Goal: Communication & Community: Answer question/provide support

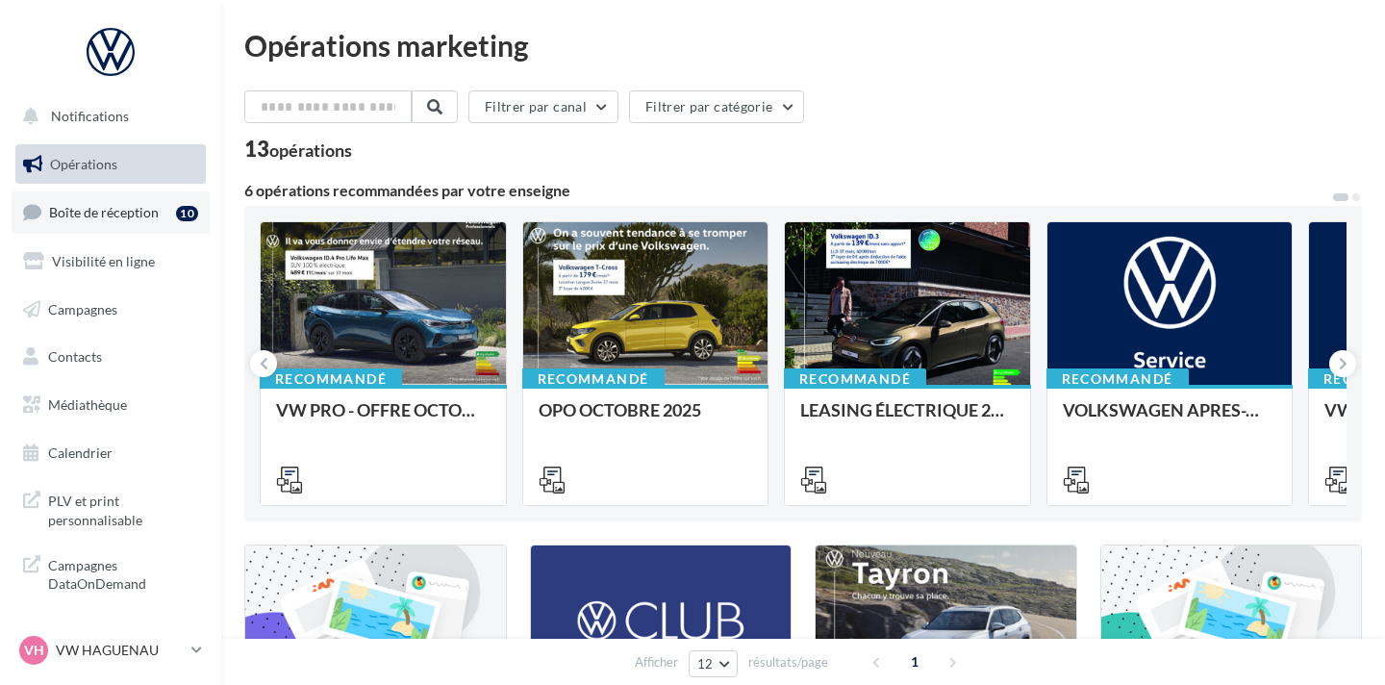
click at [136, 207] on span "Boîte de réception" at bounding box center [104, 212] width 110 height 16
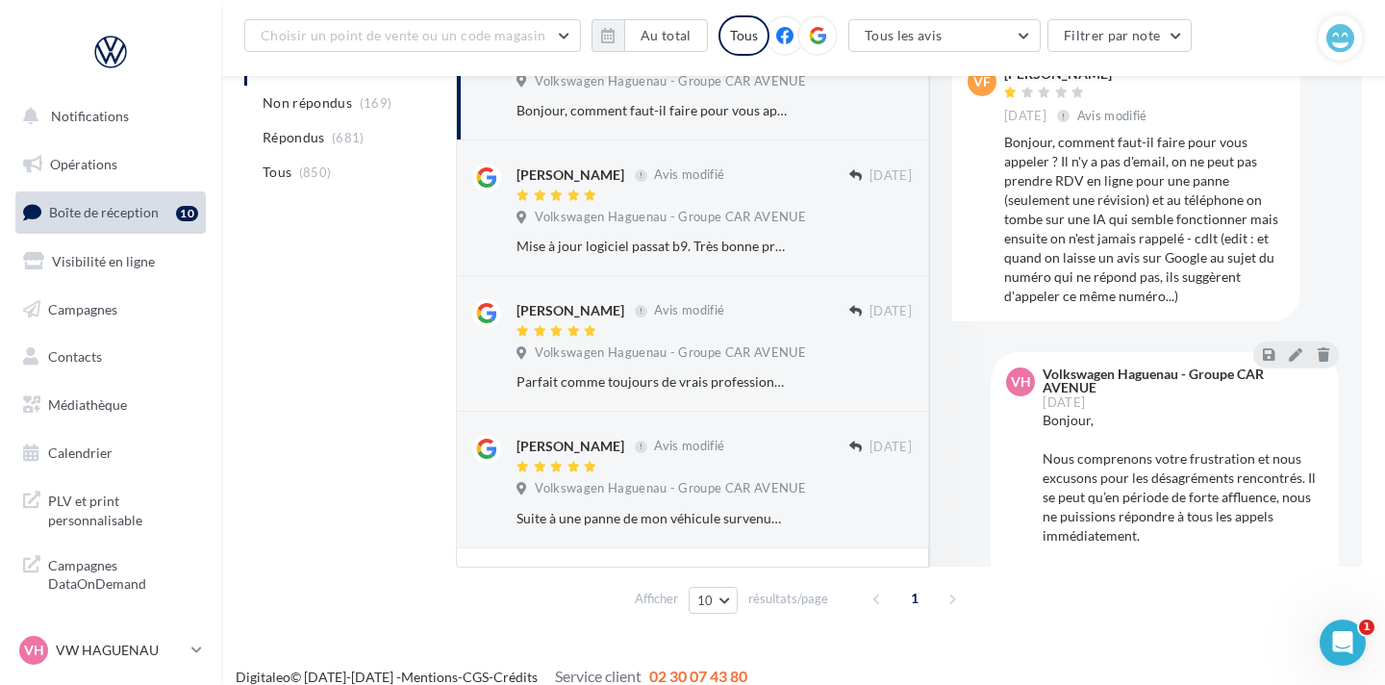
scroll to position [311, 0]
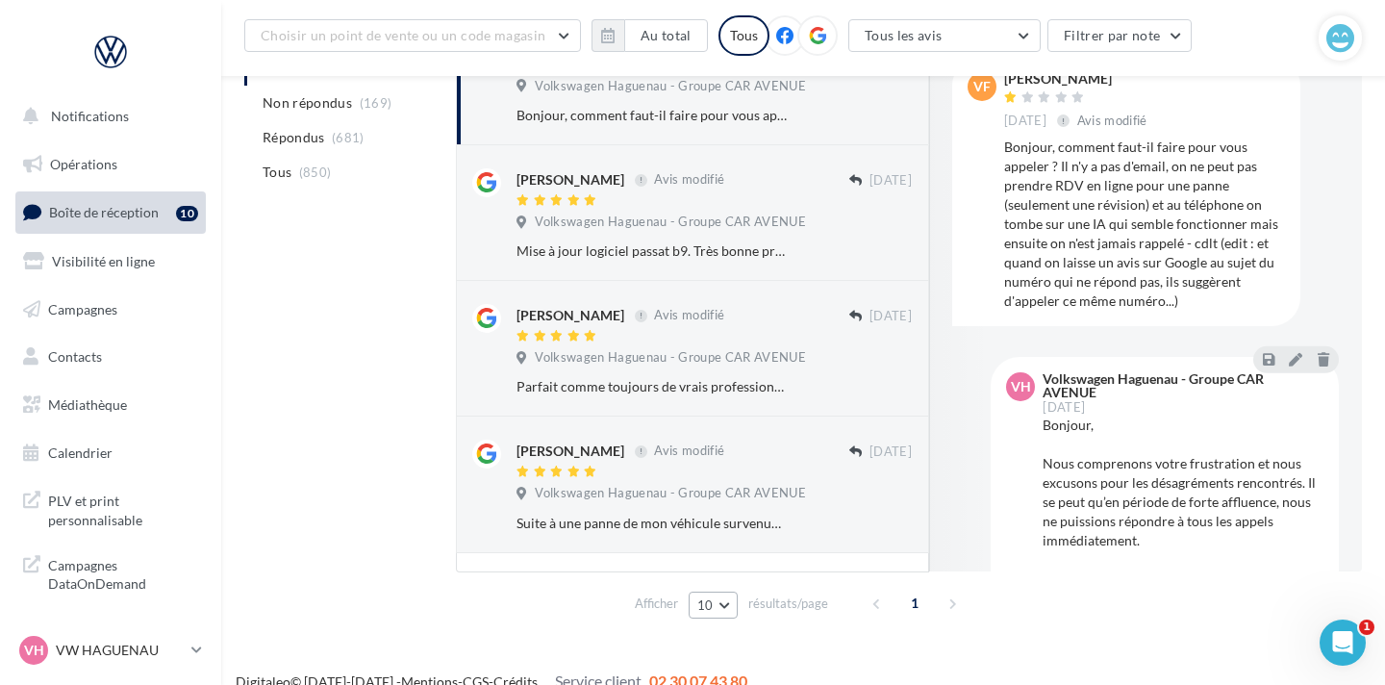
click at [723, 602] on button "10" at bounding box center [712, 604] width 49 height 27
click at [721, 473] on button "5" at bounding box center [755, 470] width 135 height 34
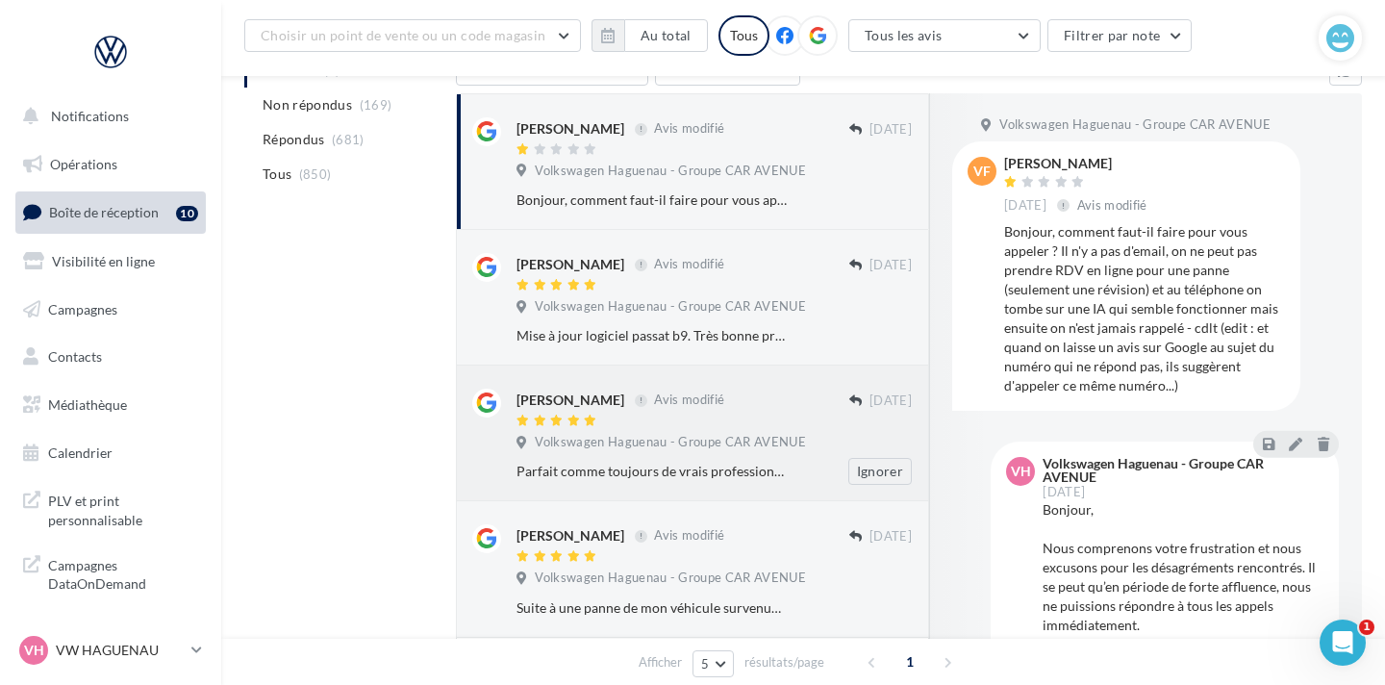
scroll to position [335, 0]
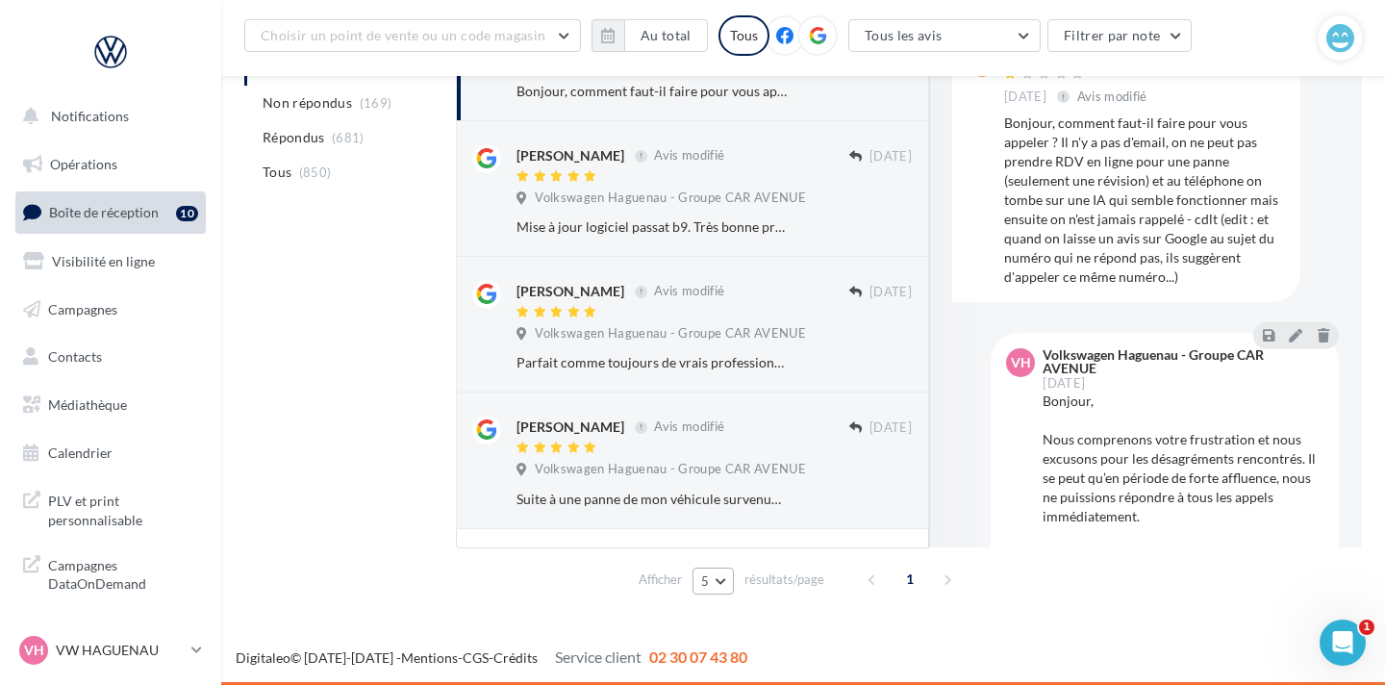
click at [712, 582] on button "5" at bounding box center [712, 580] width 40 height 27
click at [729, 486] on button "10" at bounding box center [759, 479] width 135 height 34
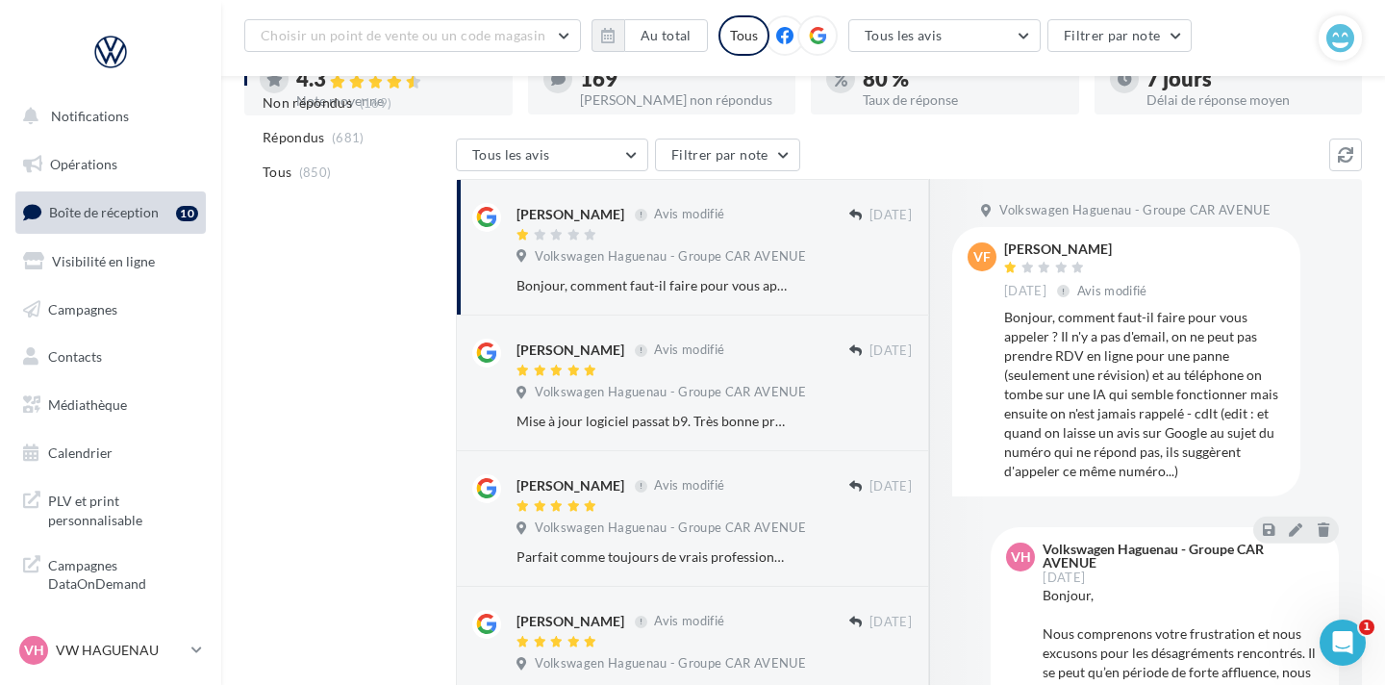
scroll to position [67, 0]
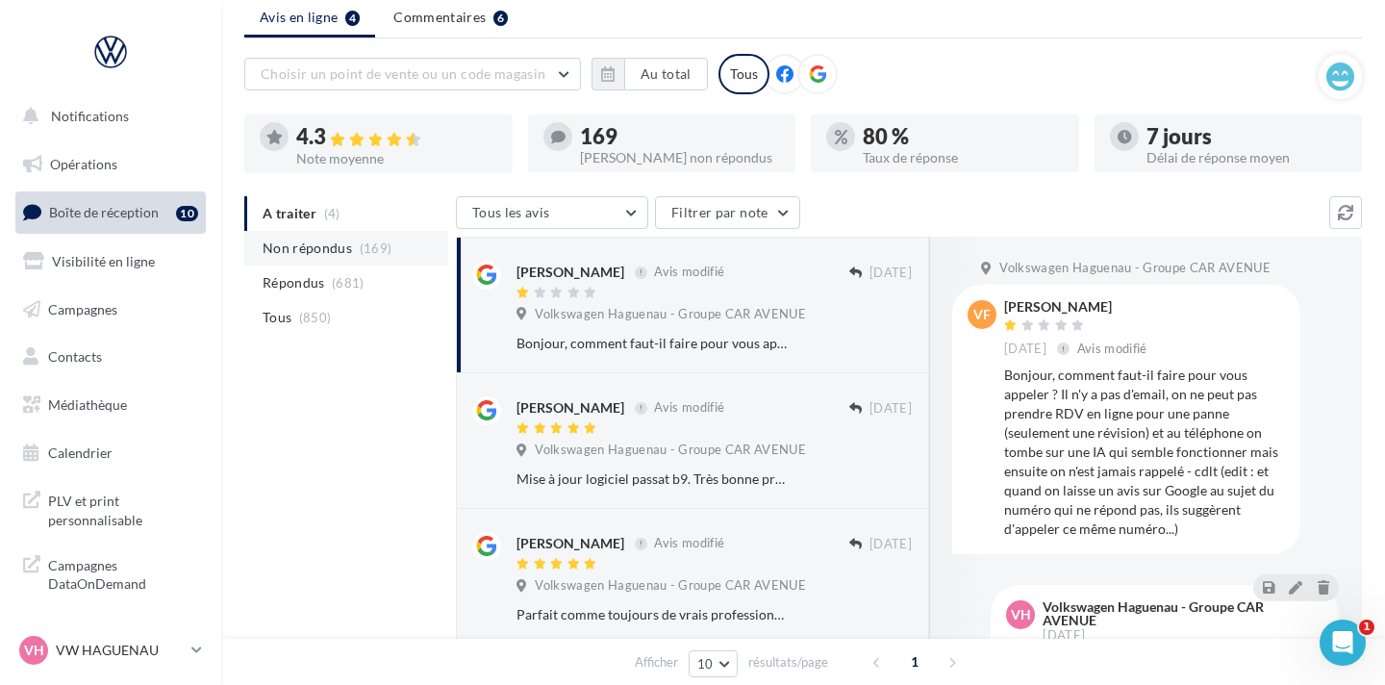
click at [366, 257] on li "Non répondus (169)" at bounding box center [346, 248] width 204 height 35
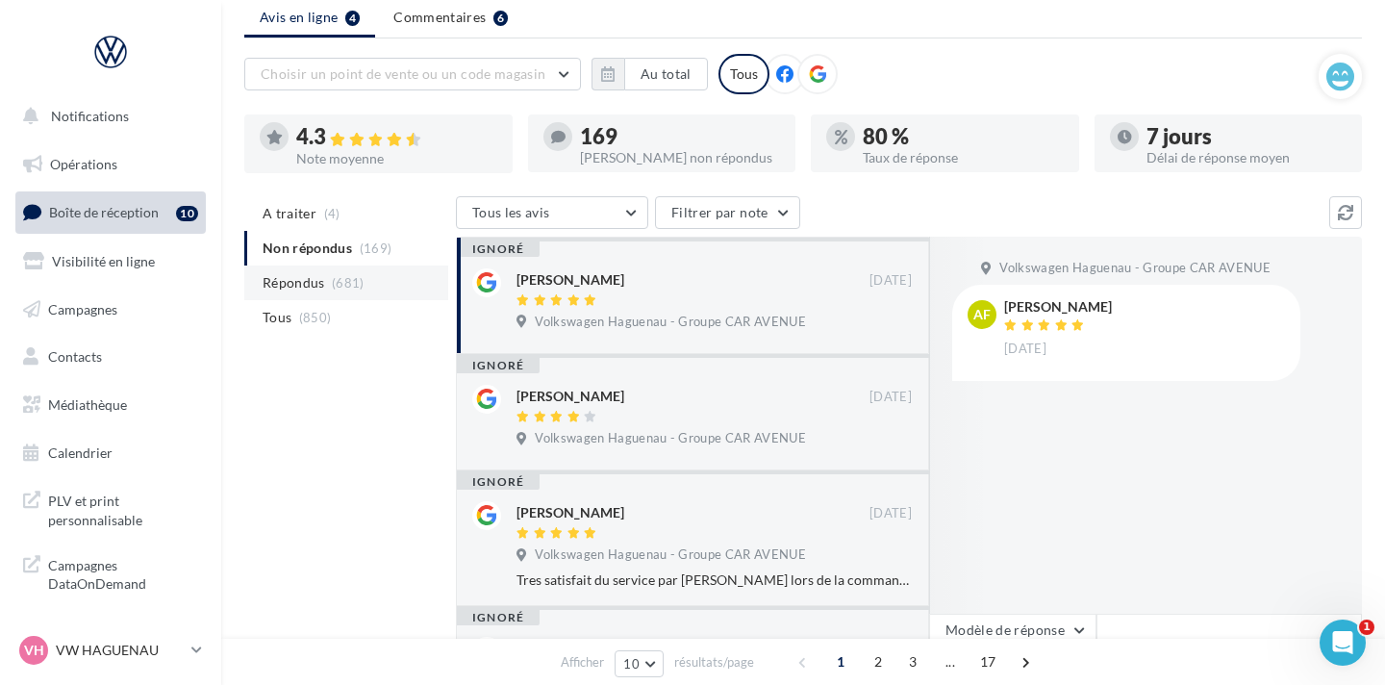
click at [368, 282] on li "Répondus (681)" at bounding box center [346, 282] width 204 height 35
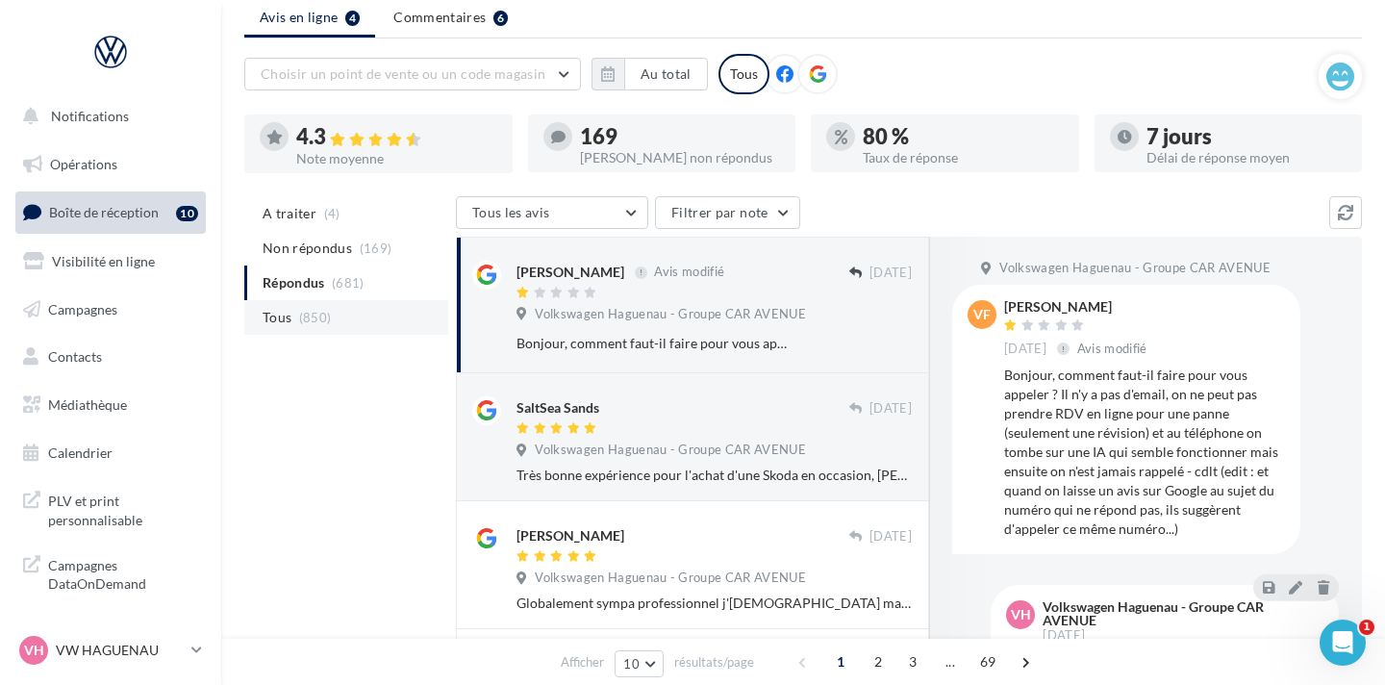
click at [363, 311] on li "Tous (850)" at bounding box center [346, 317] width 204 height 35
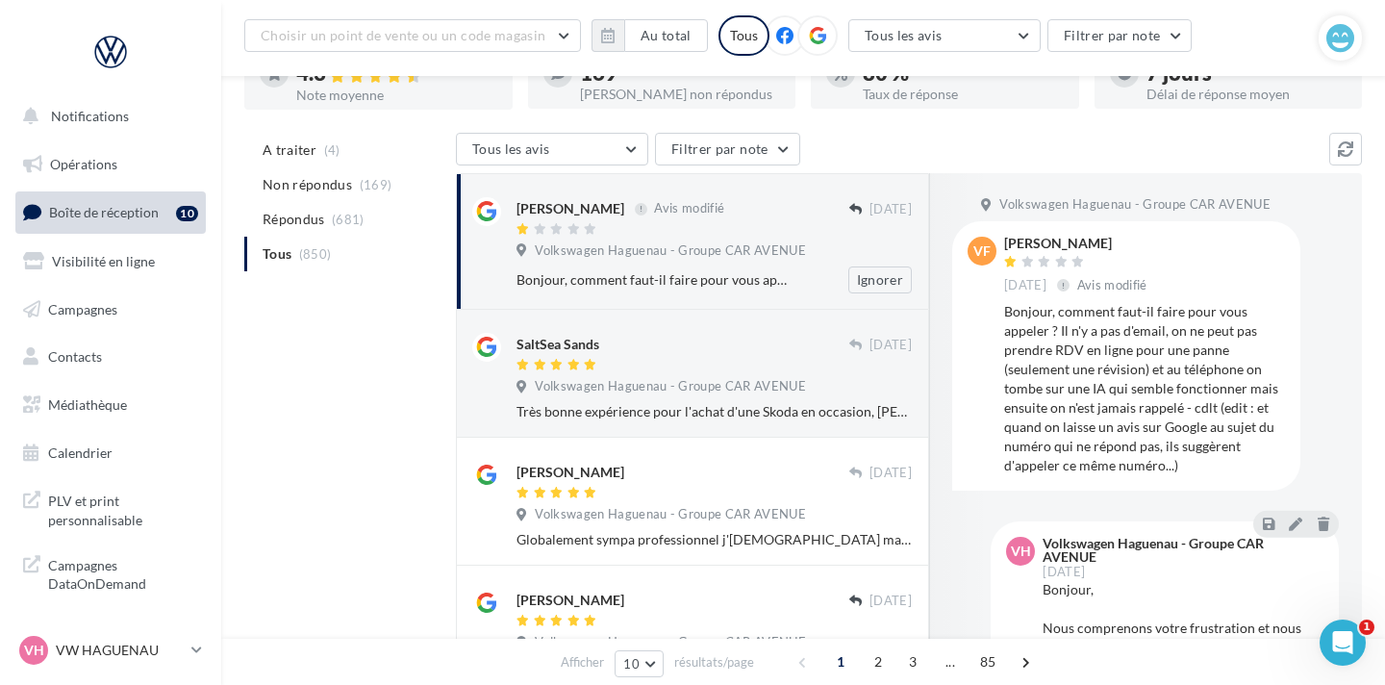
scroll to position [152, 0]
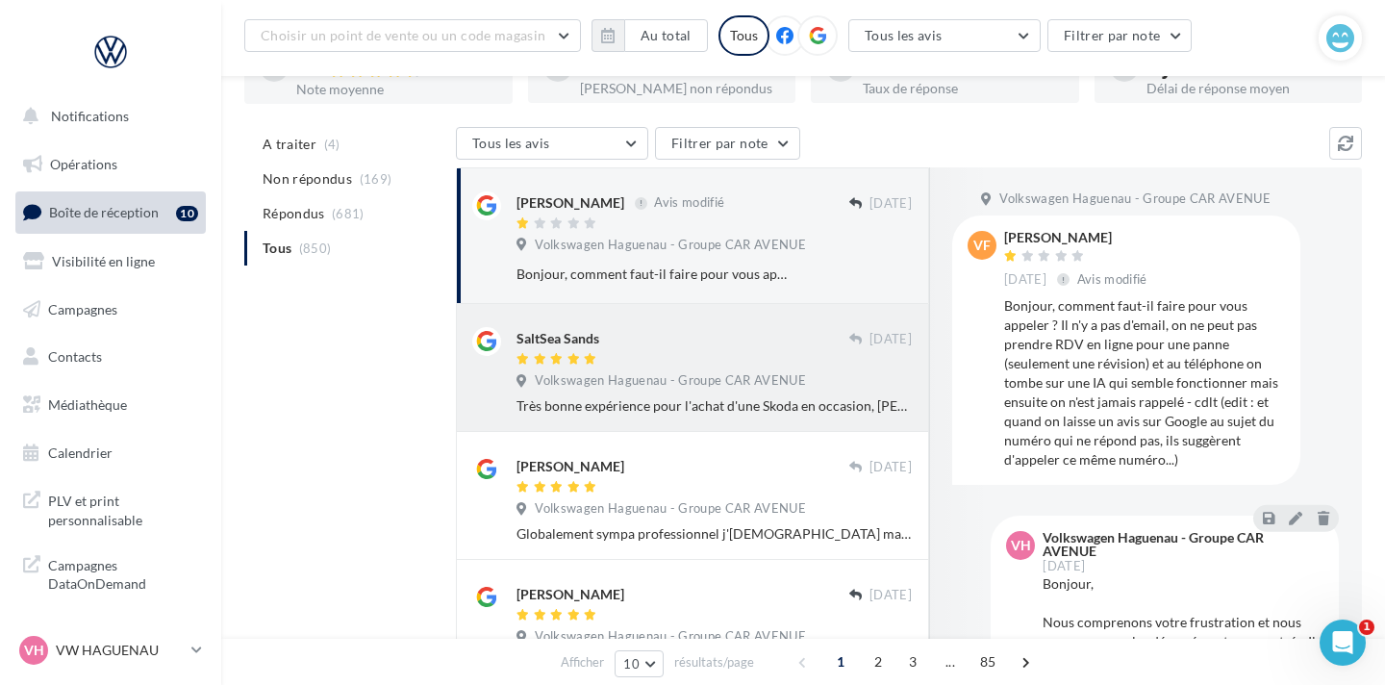
click at [657, 333] on div "SaltSea Sands" at bounding box center [682, 337] width 333 height 20
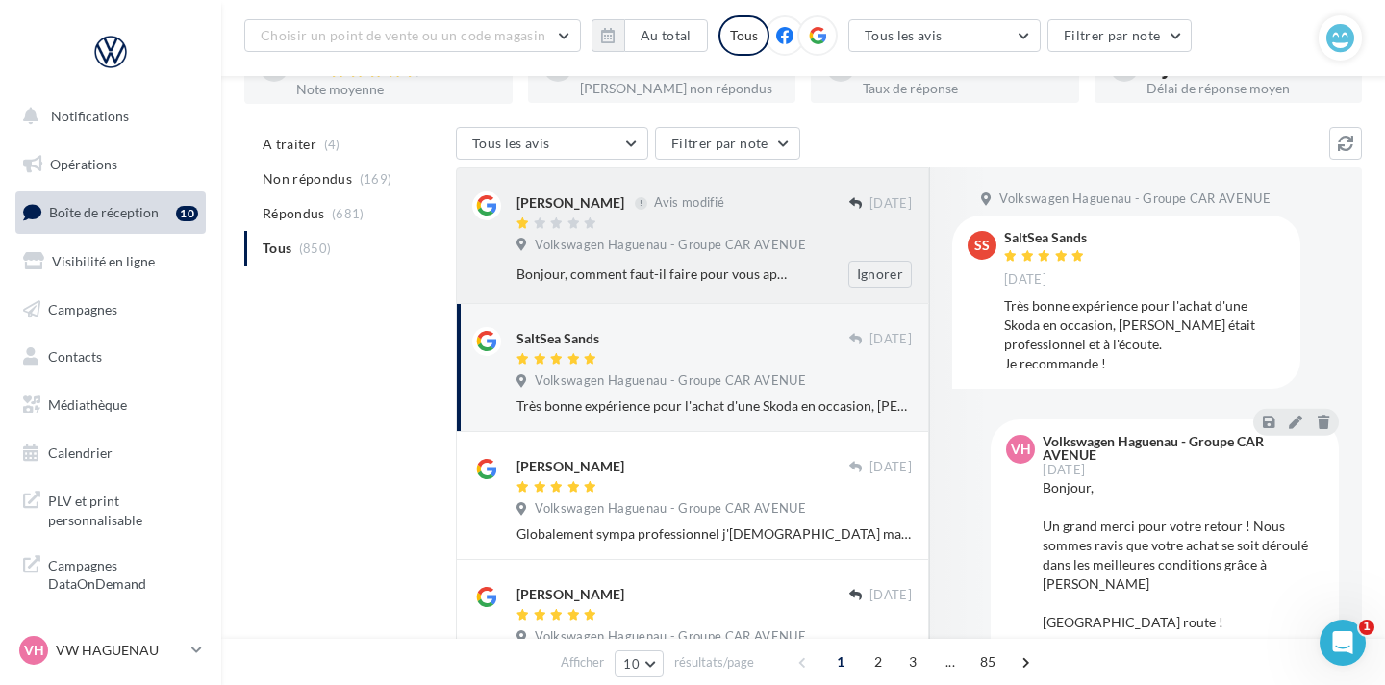
click at [655, 276] on div "Bonjour, comment faut-il faire pour vous appeler ? Il n'y a pas d'email, on ne …" at bounding box center [651, 273] width 270 height 19
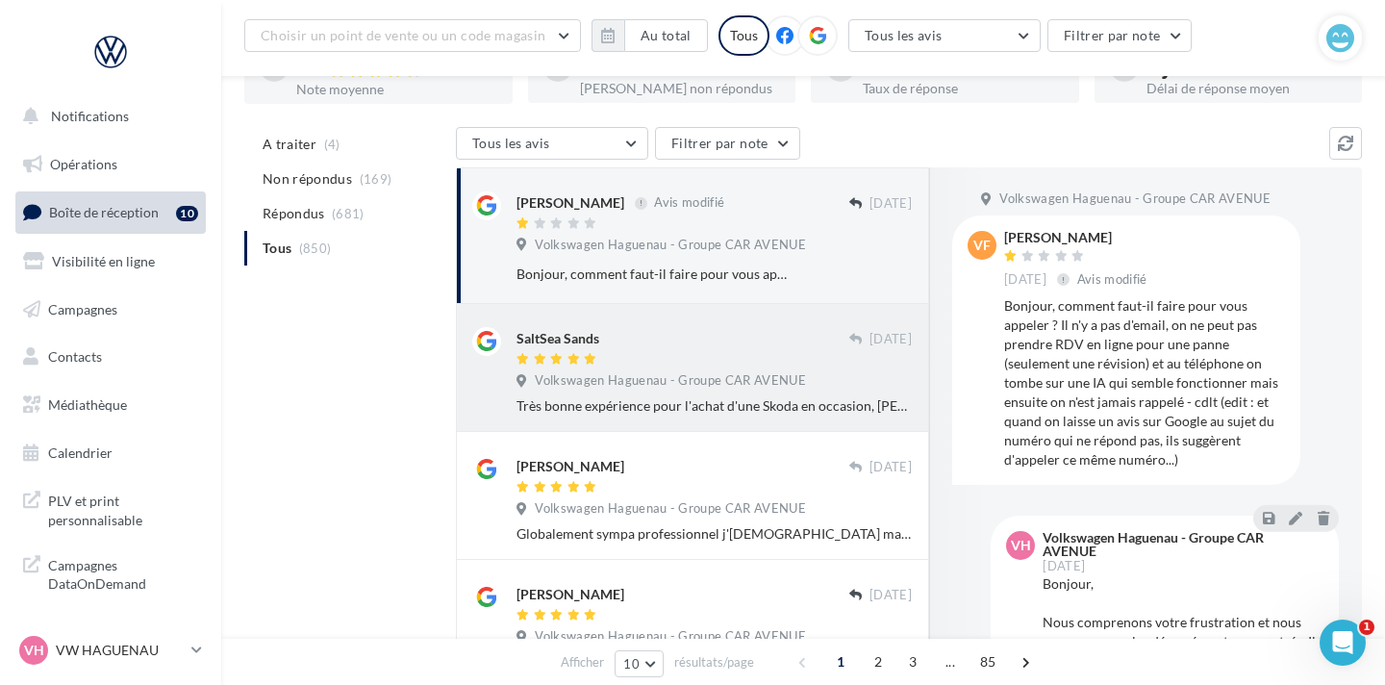
click at [644, 359] on div at bounding box center [682, 360] width 333 height 16
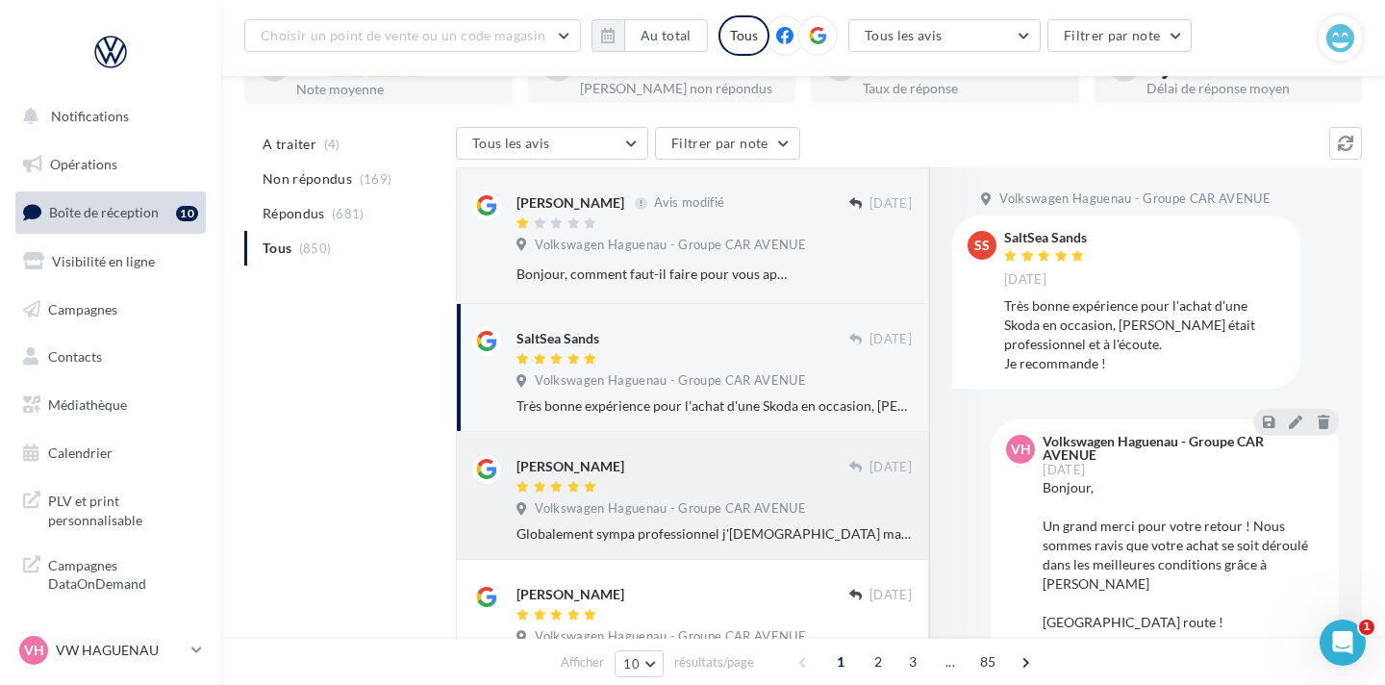
click at [653, 458] on div "Laurent Trautmann" at bounding box center [682, 465] width 333 height 20
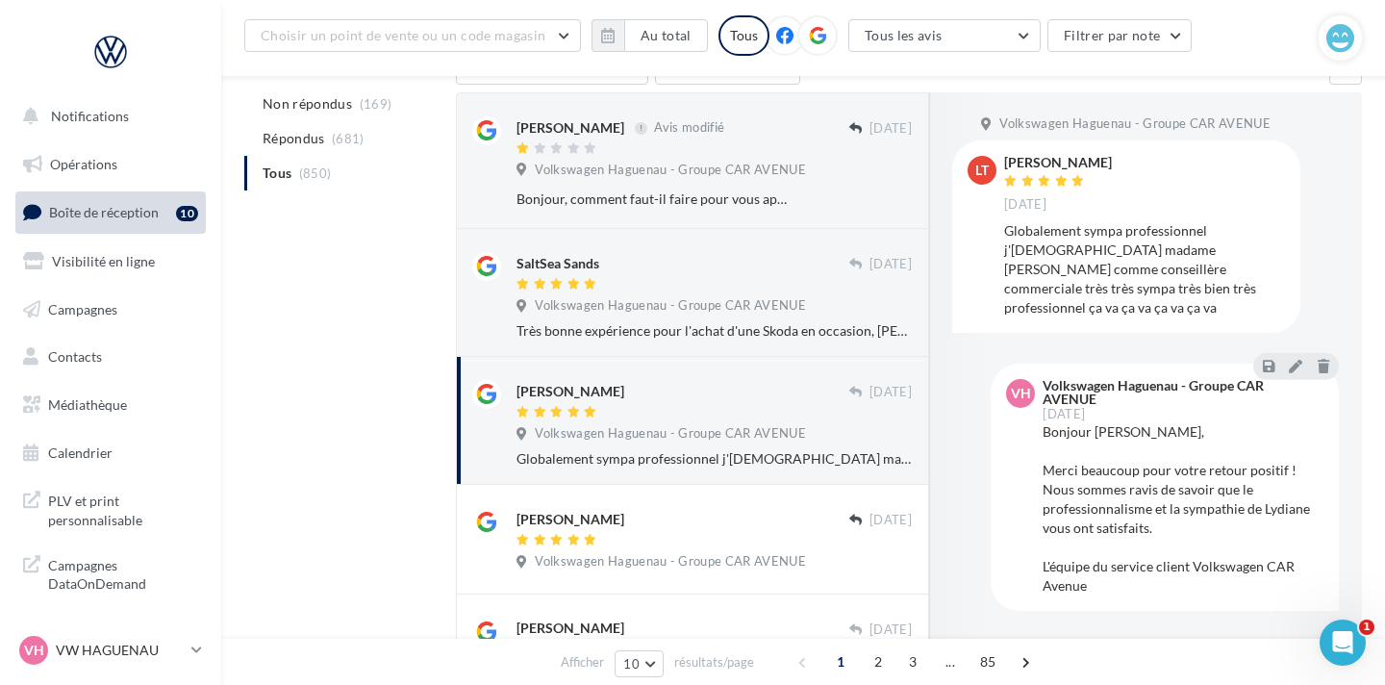
scroll to position [246, 0]
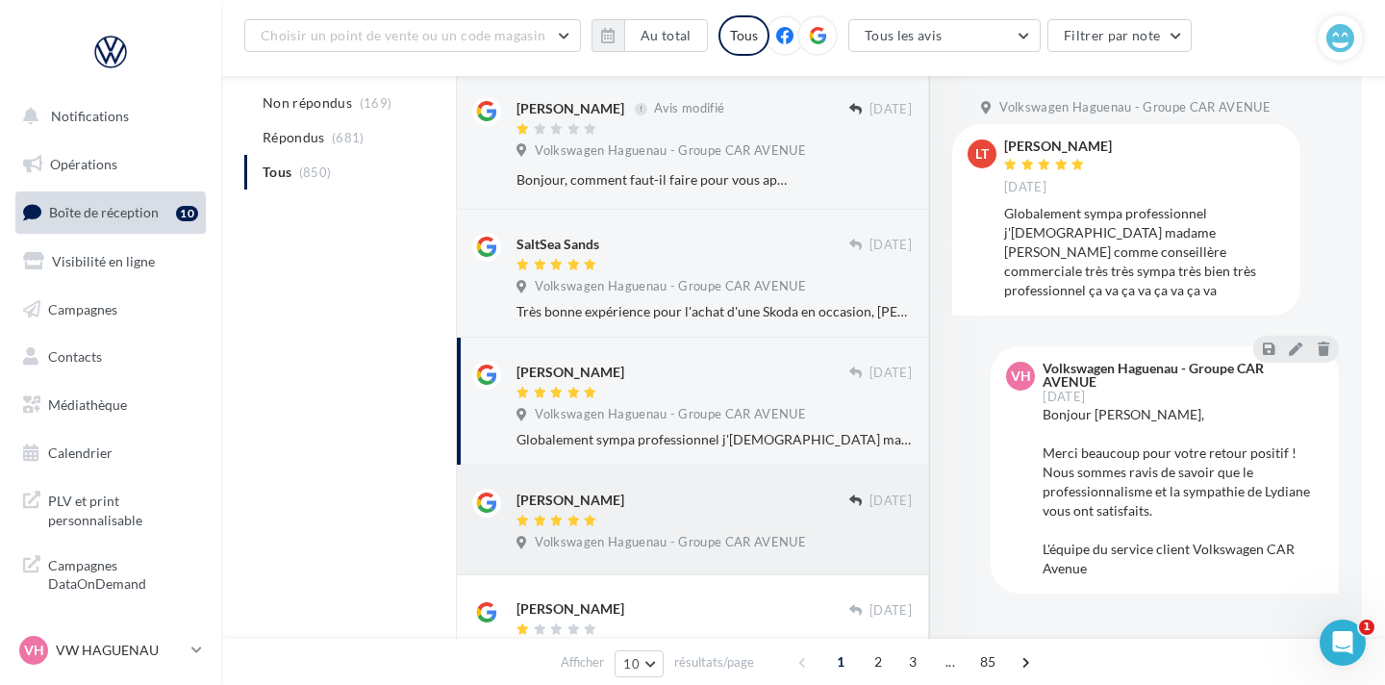
click at [653, 477] on div "JEAN MARC 16/05/2024 Volkswagen Haguenau - Groupe CAR AVENUE" at bounding box center [692, 519] width 473 height 109
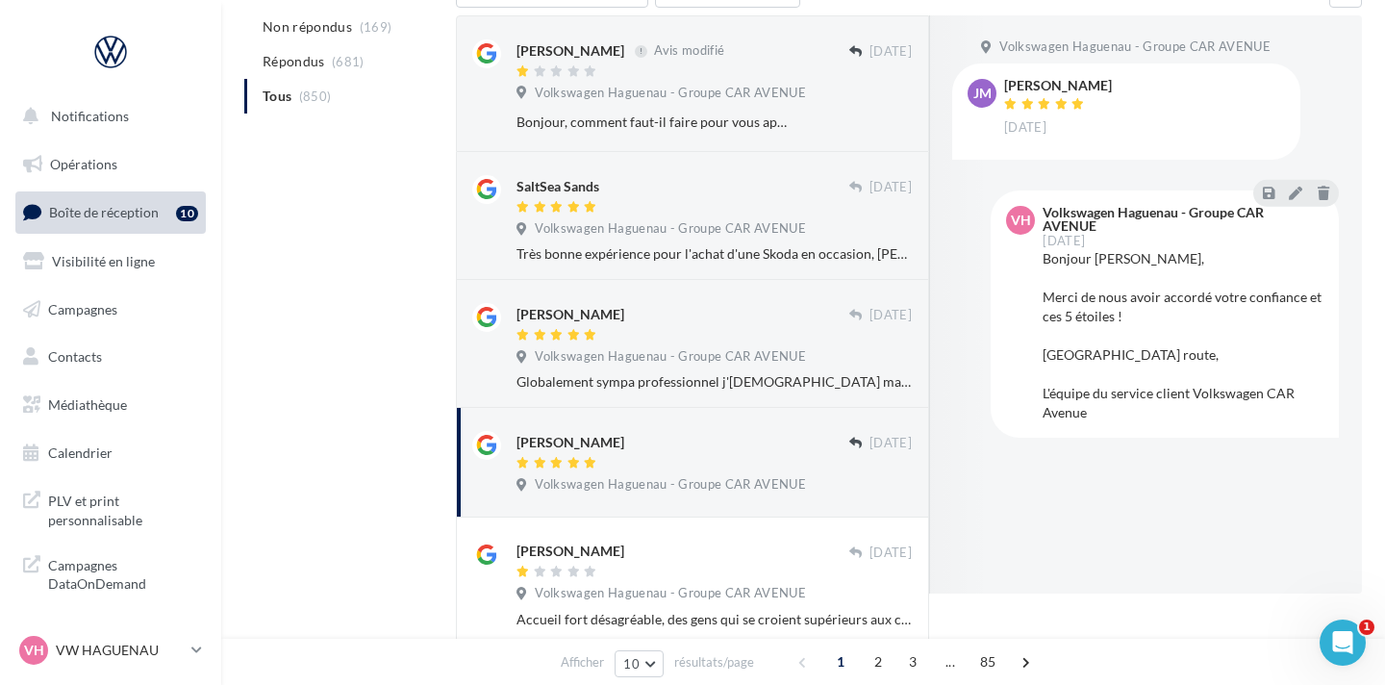
scroll to position [0, 0]
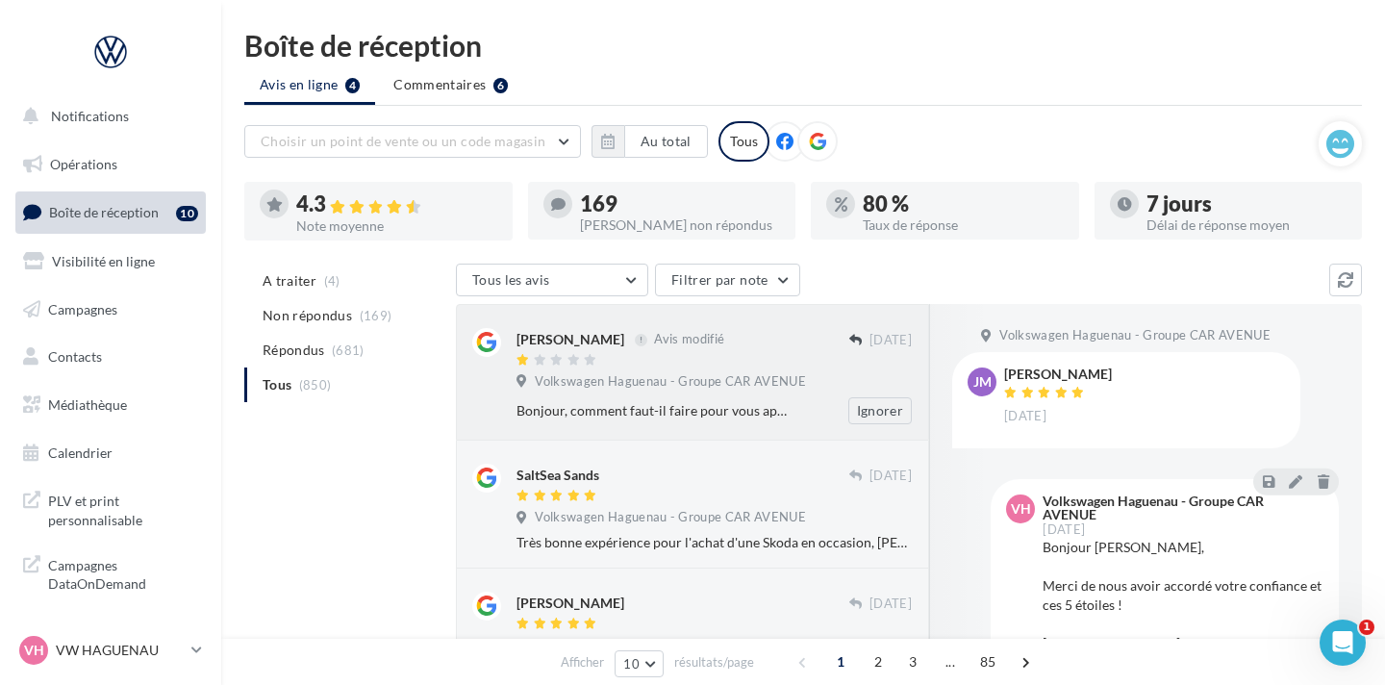
click at [678, 350] on div "Vince F Avis modifié" at bounding box center [682, 348] width 333 height 40
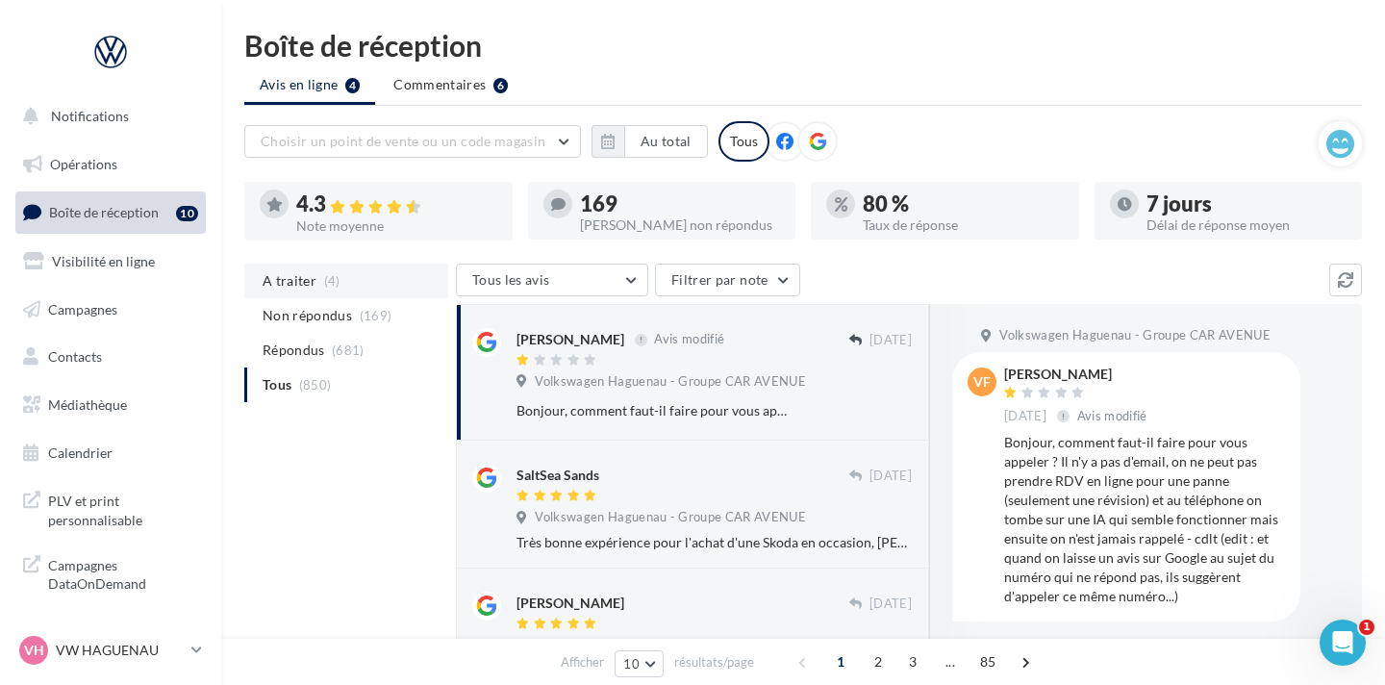
click at [387, 286] on li "A traiter (4)" at bounding box center [346, 280] width 204 height 35
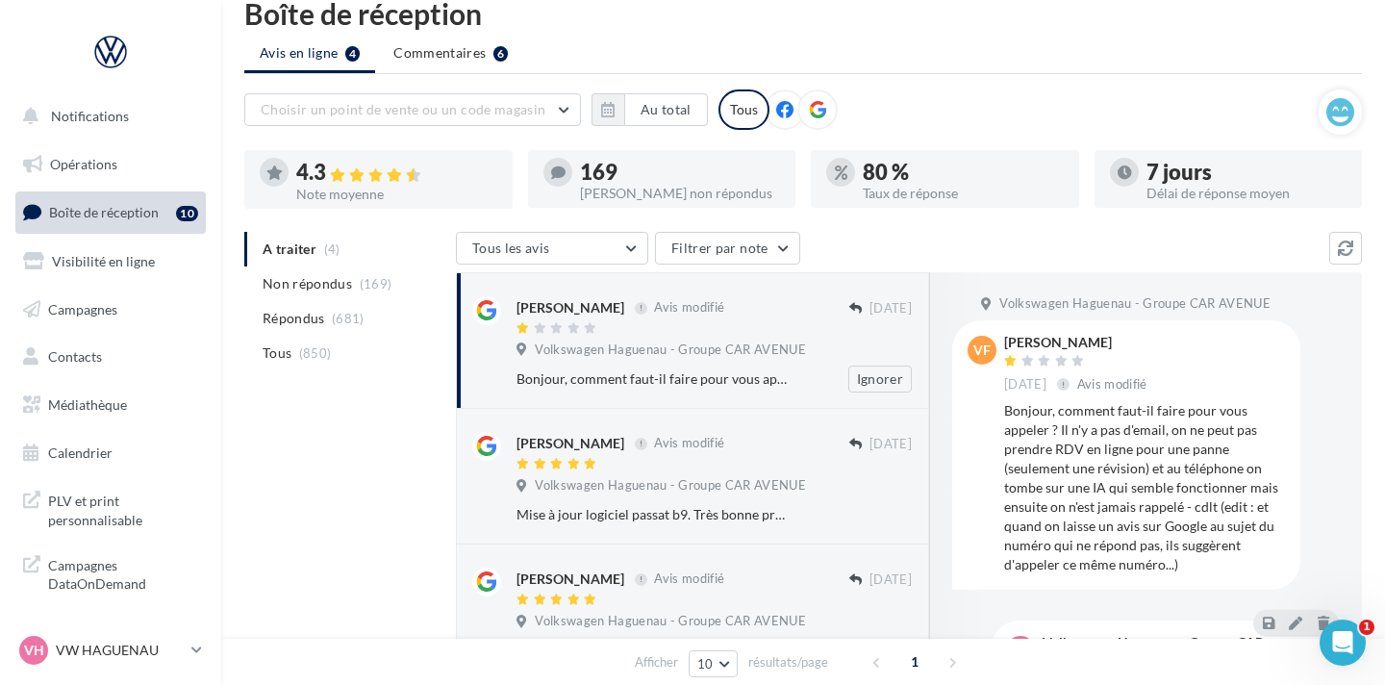
scroll to position [45, 0]
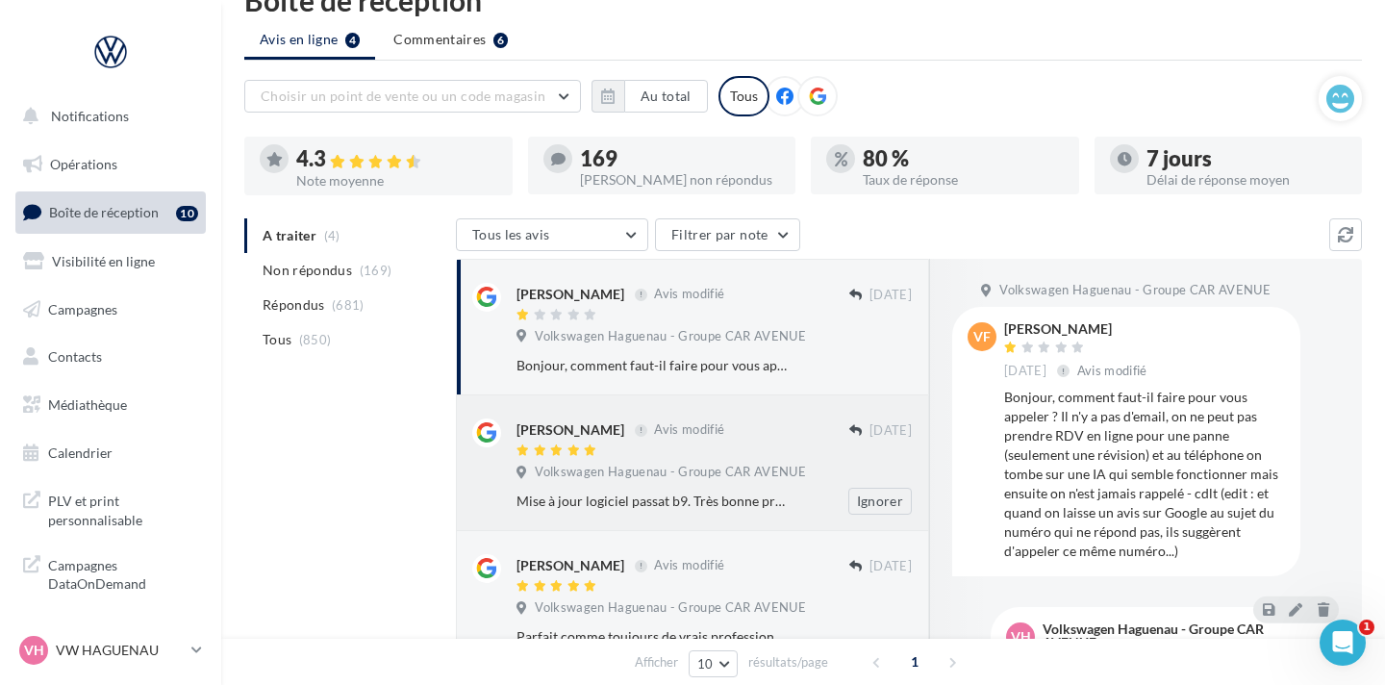
click at [682, 452] on div at bounding box center [682, 451] width 333 height 16
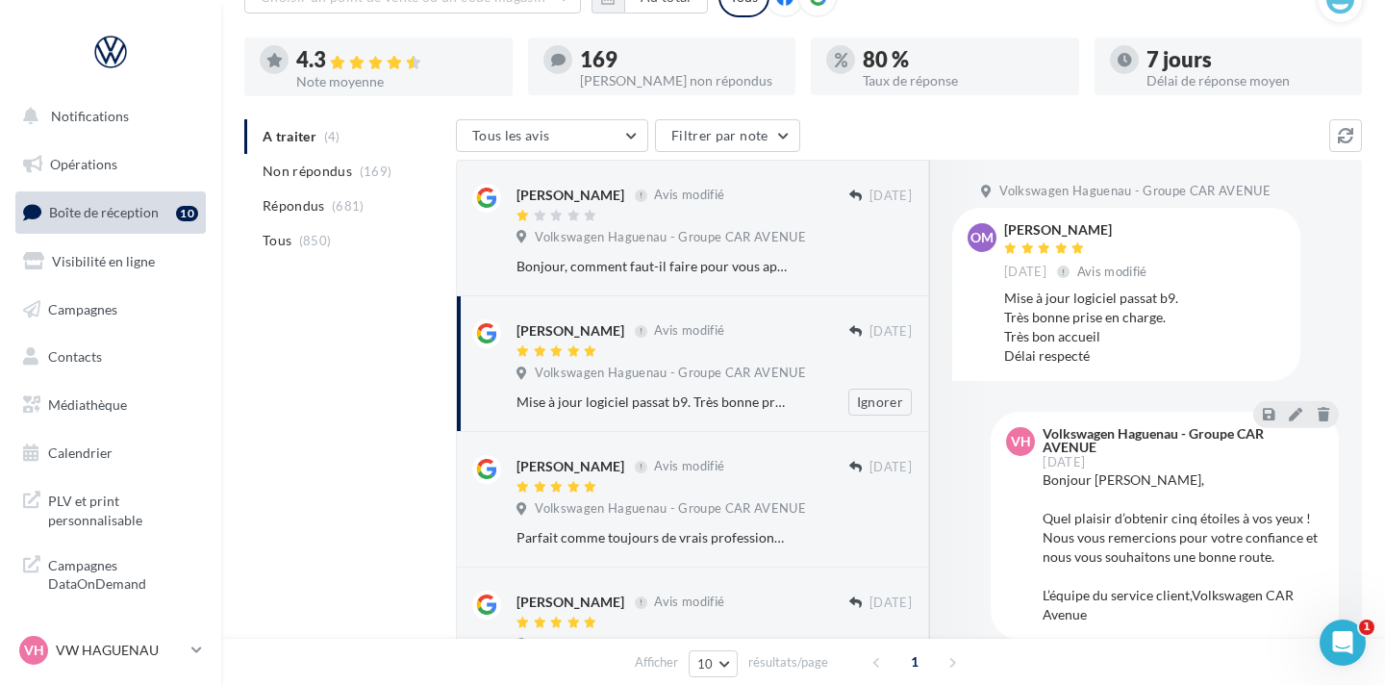
scroll to position [149, 0]
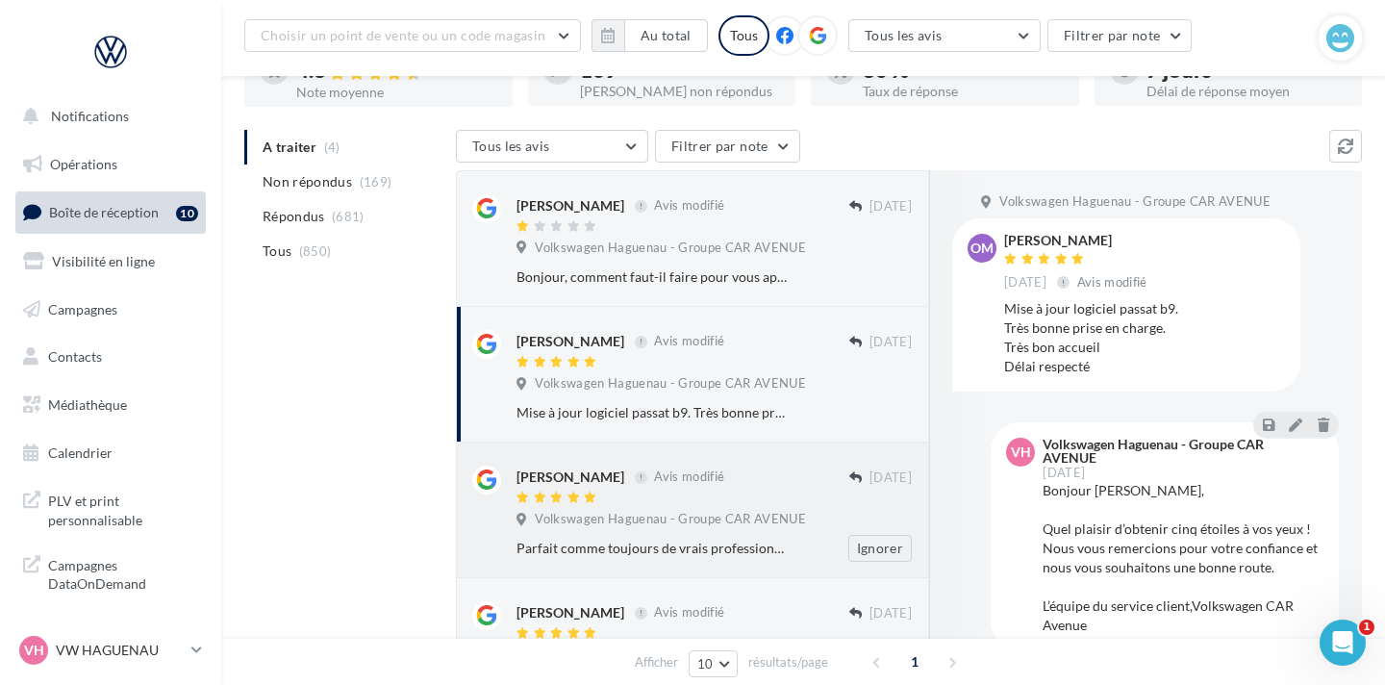
click at [683, 501] on div at bounding box center [682, 498] width 333 height 16
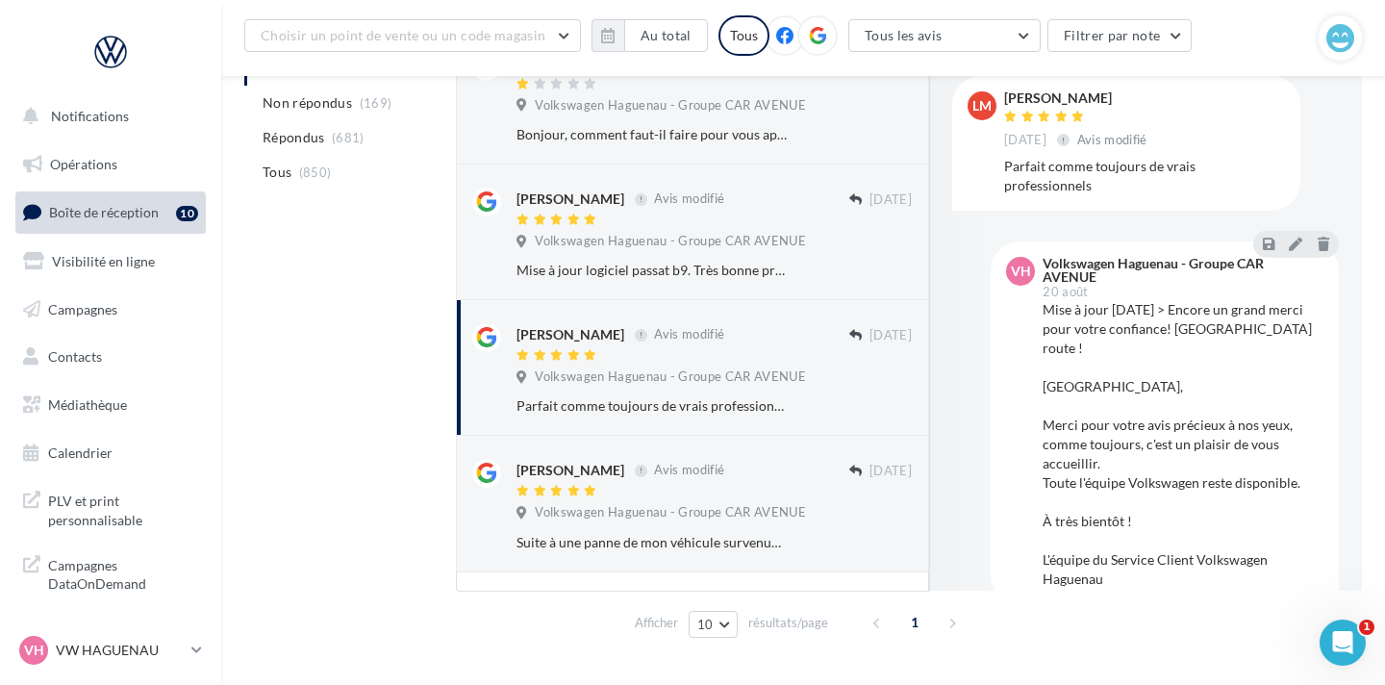
scroll to position [289, 0]
click at [128, 648] on p "VW HAGUENAU" at bounding box center [120, 649] width 128 height 19
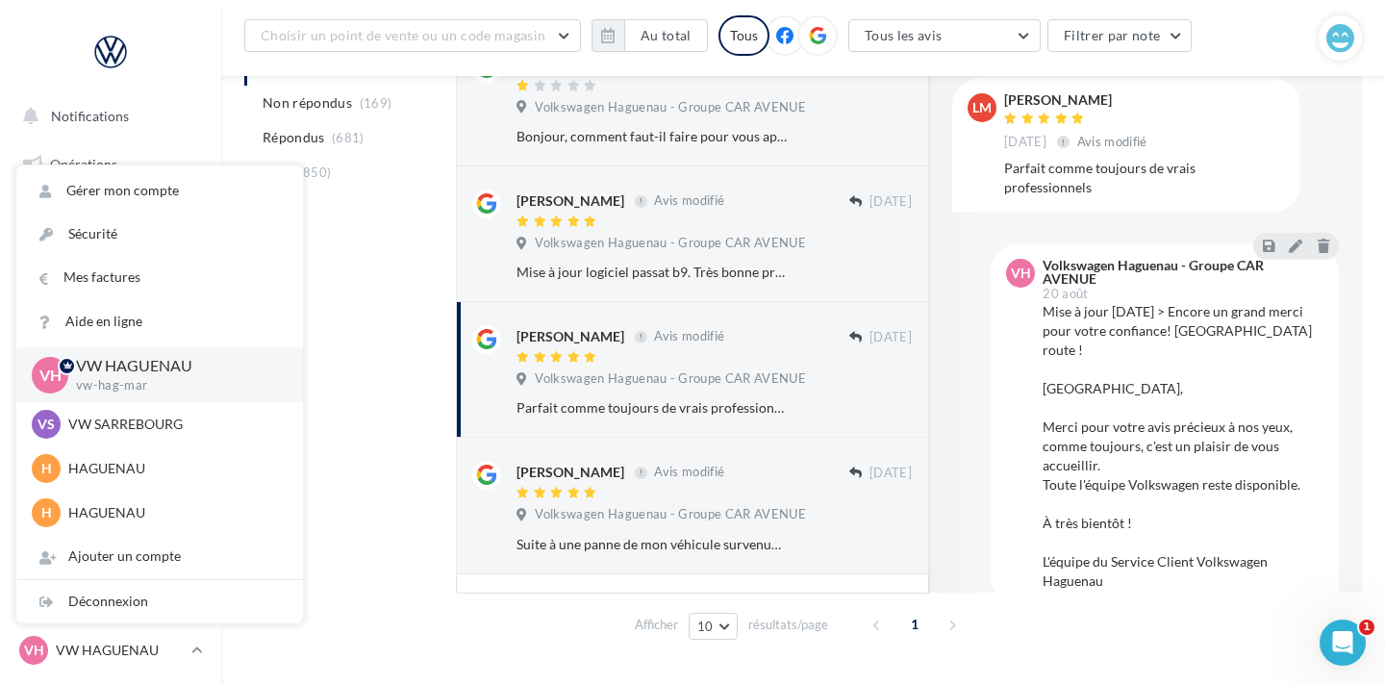
click at [412, 321] on div "A traiter (4) Non répondus (169) Répondus (681) Tous (850) Tous les avis Tous l…" at bounding box center [802, 318] width 1117 height 658
